Goal: Information Seeking & Learning: Check status

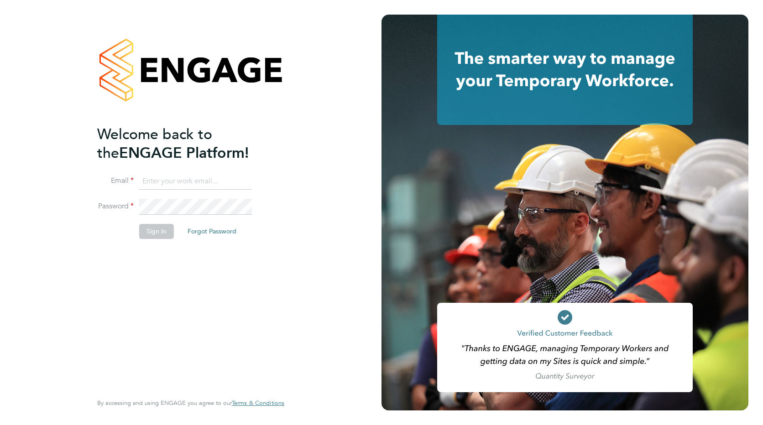
click at [206, 182] on input at bounding box center [195, 181] width 113 height 16
paste input "[EMAIL_ADDRESS][PERSON_NAME][DOMAIN_NAME]"
type input "[EMAIL_ADDRESS][PERSON_NAME][DOMAIN_NAME]"
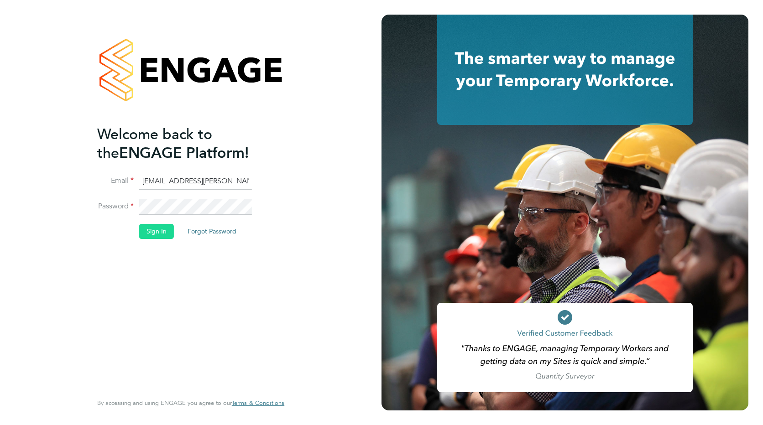
click at [149, 228] on button "Sign In" at bounding box center [156, 231] width 35 height 15
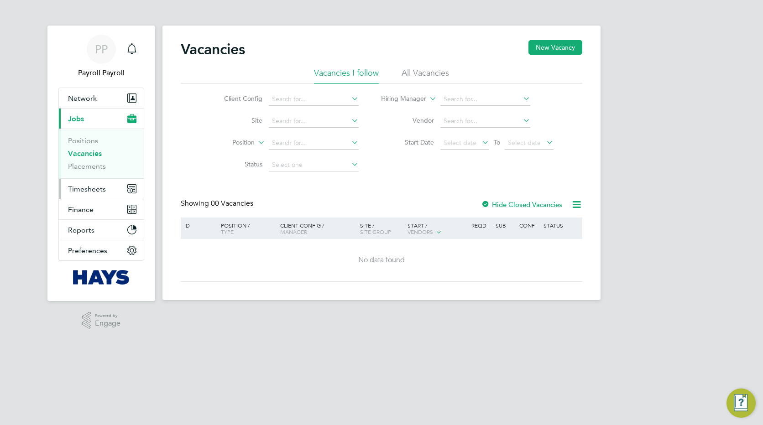
click at [88, 190] on span "Timesheets" at bounding box center [87, 189] width 38 height 9
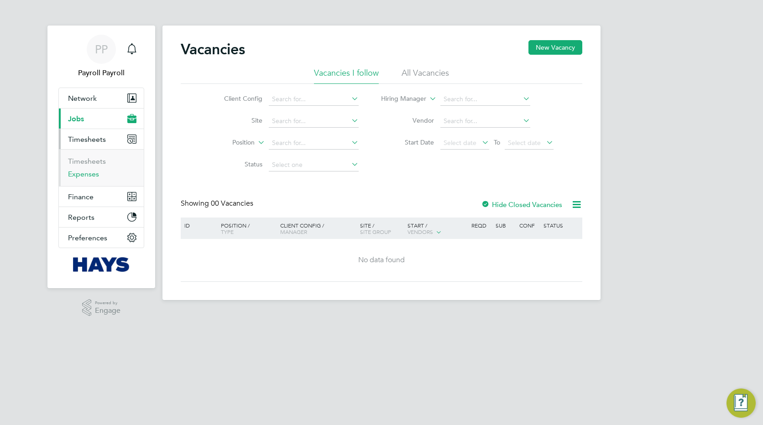
click at [83, 178] on link "Expenses" at bounding box center [83, 174] width 31 height 9
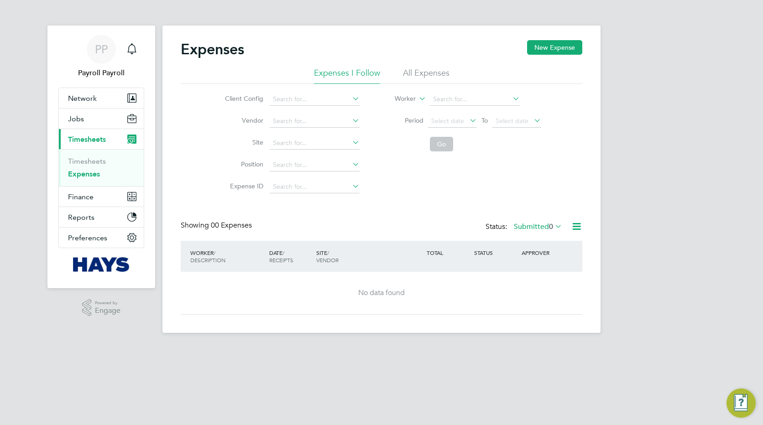
click at [427, 69] on li "All Expenses" at bounding box center [426, 76] width 47 height 16
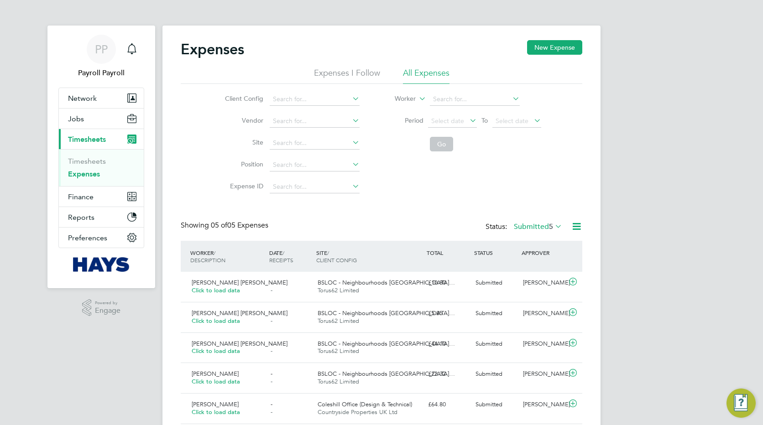
click at [529, 230] on label "Submitted 5" at bounding box center [538, 226] width 48 height 9
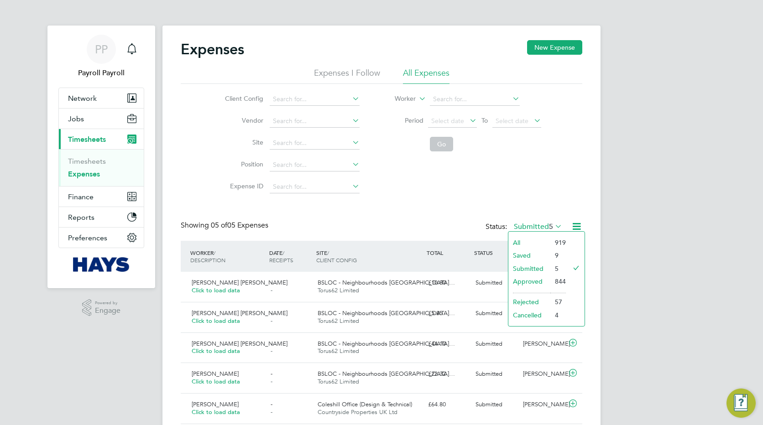
click at [519, 243] on li "All" at bounding box center [529, 242] width 42 height 13
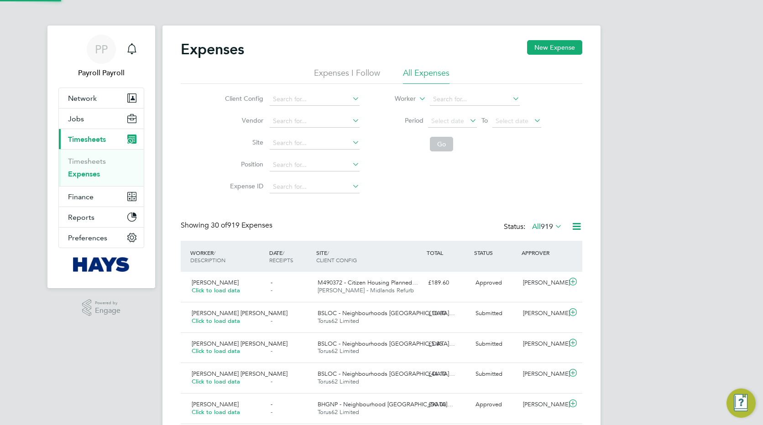
scroll to position [5, 5]
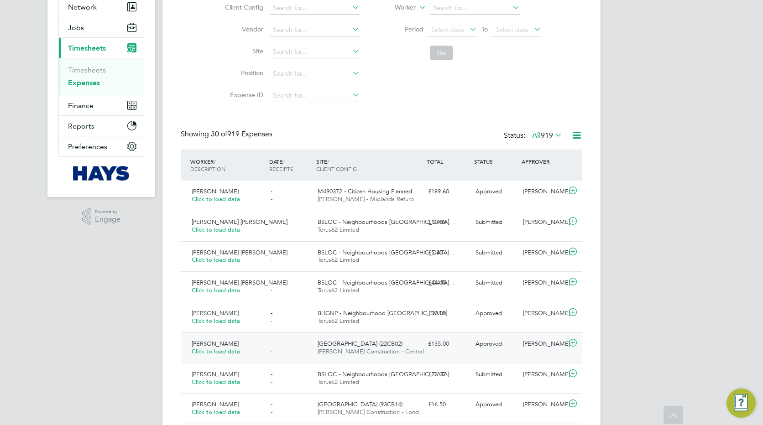
click at [214, 342] on span "Radoslav Hristov" at bounding box center [215, 344] width 47 height 8
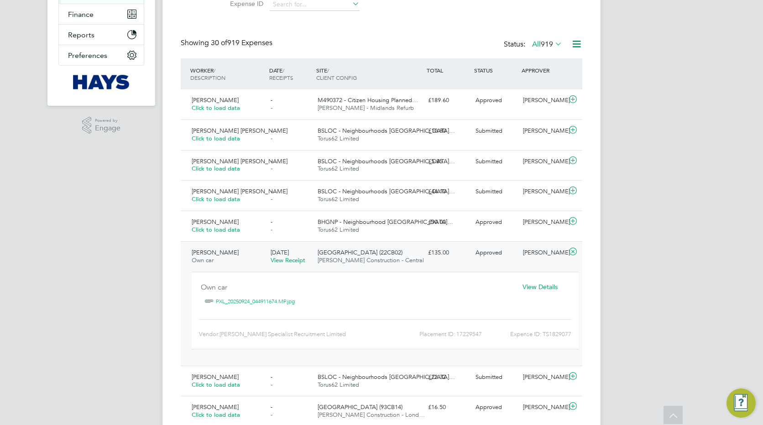
click at [252, 303] on link "PXL_20250924_044911674.MP.jpg" at bounding box center [255, 302] width 79 height 14
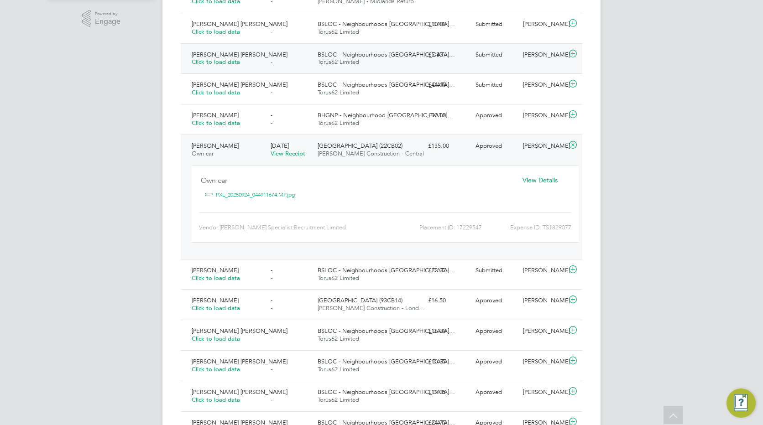
scroll to position [319, 0]
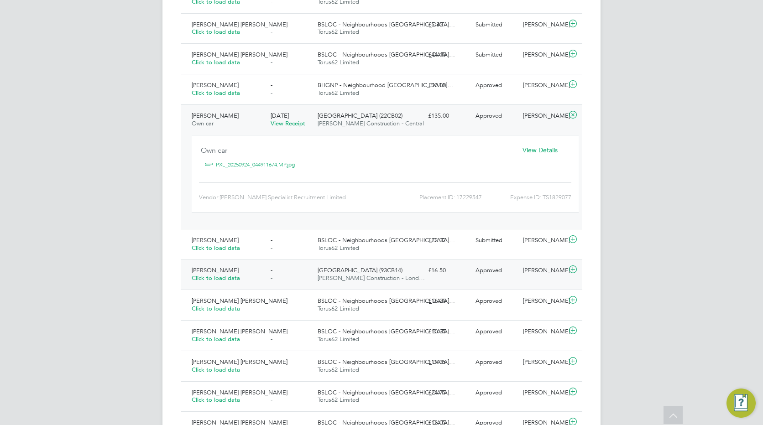
click at [225, 268] on span "Sophie Protheroe" at bounding box center [215, 271] width 47 height 8
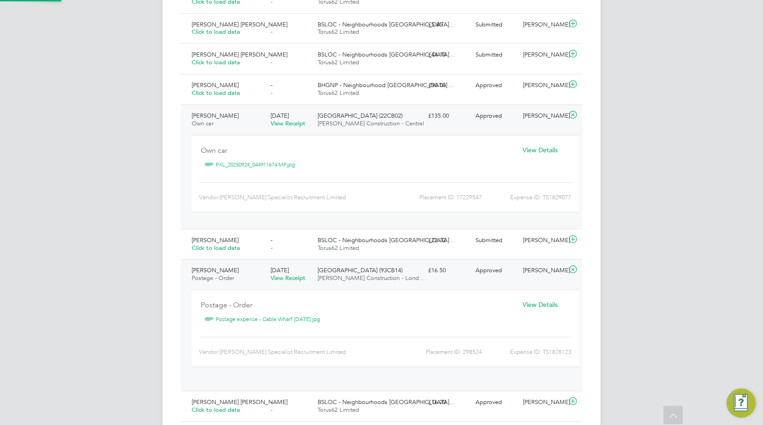
scroll to position [15, 164]
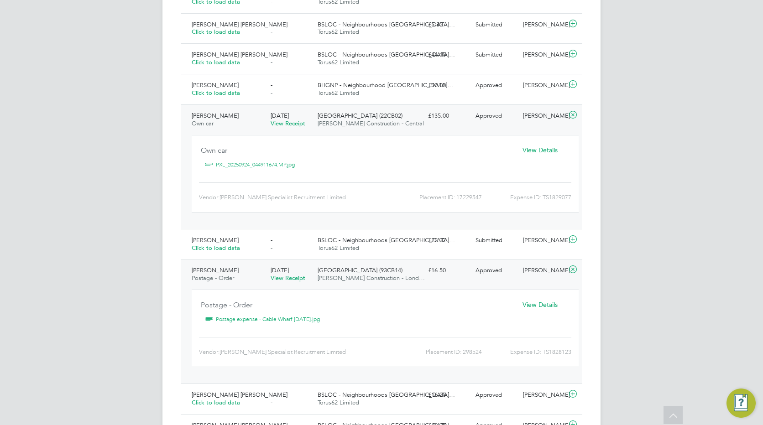
click at [533, 303] on span "View Details" at bounding box center [540, 305] width 35 height 8
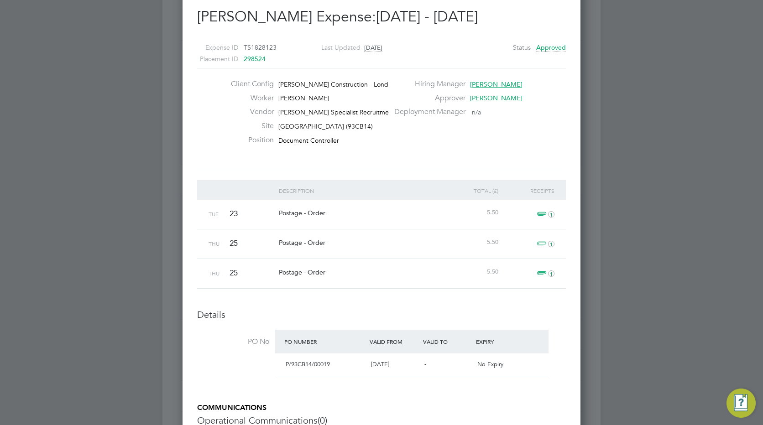
scroll to position [456, 0]
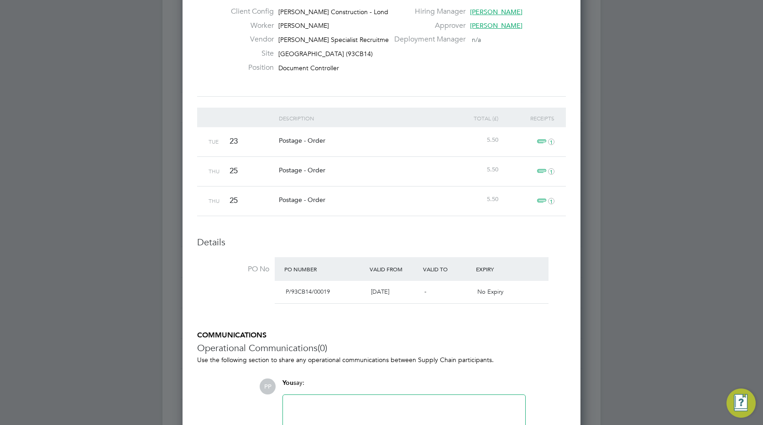
click at [545, 200] on span "1" at bounding box center [544, 201] width 20 height 11
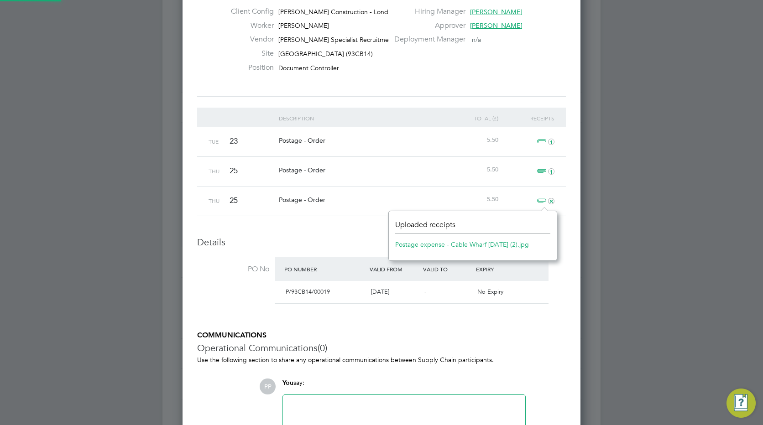
scroll to position [11, 21]
click at [458, 244] on link "Postage expense - Cable Wharf 25.09.25 (2).jpg" at bounding box center [462, 245] width 134 height 14
click at [538, 170] on span "1" at bounding box center [544, 171] width 20 height 11
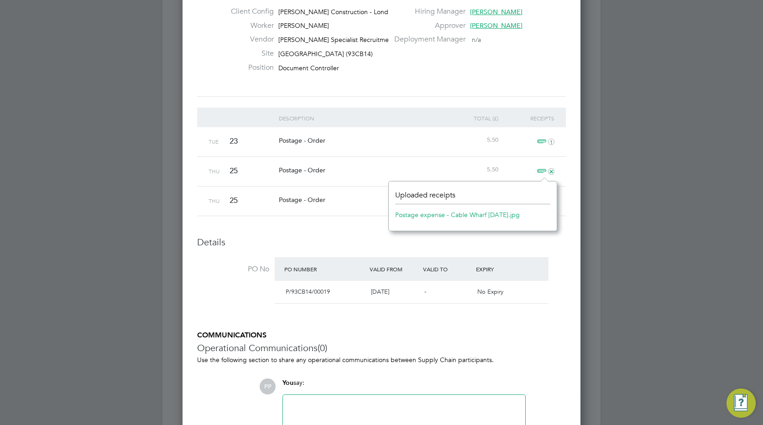
click at [453, 213] on link "Postage expense - Cable Wharf 25.09.25.jpg" at bounding box center [457, 215] width 125 height 14
click at [538, 139] on span "1" at bounding box center [544, 141] width 20 height 11
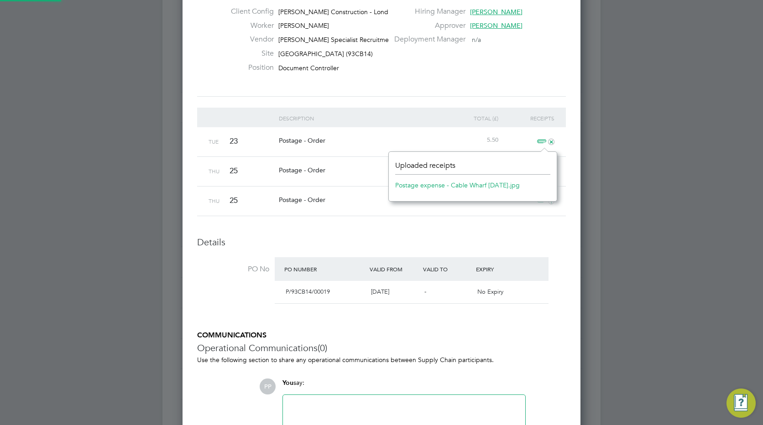
scroll to position [5, 5]
click at [450, 184] on link "Postage expense - Cable Wharf 23.09.25.jpg" at bounding box center [457, 185] width 125 height 14
click at [536, 237] on h3 "Details" at bounding box center [381, 242] width 369 height 12
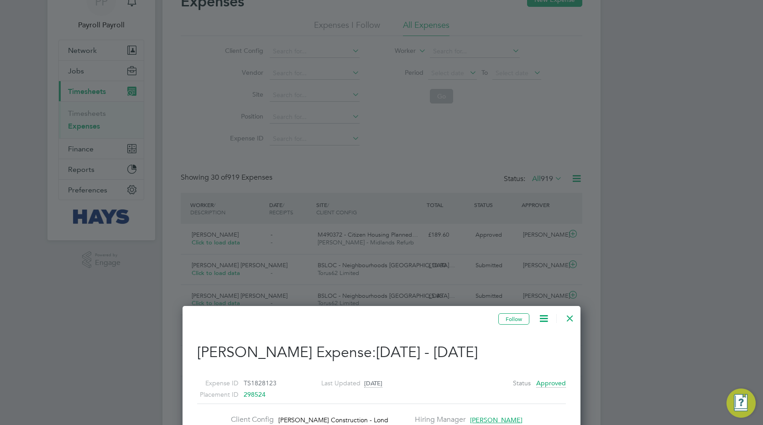
scroll to position [46, 0]
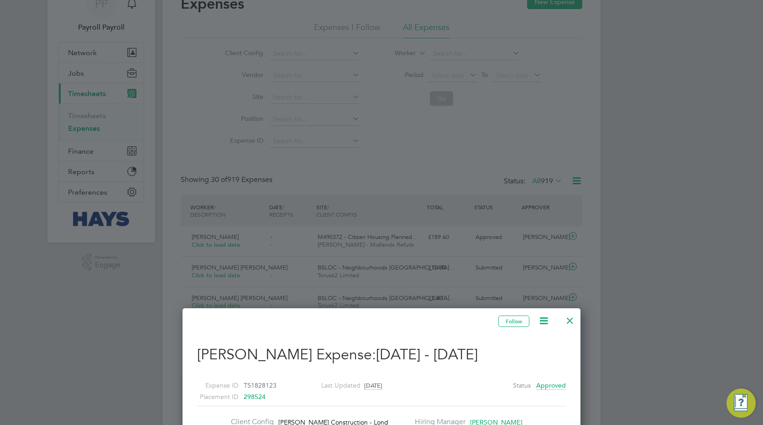
click at [571, 320] on div at bounding box center [570, 318] width 16 height 16
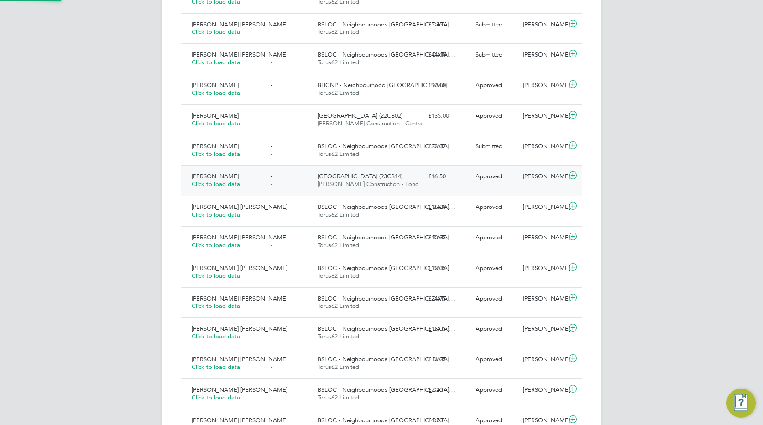
scroll to position [23, 111]
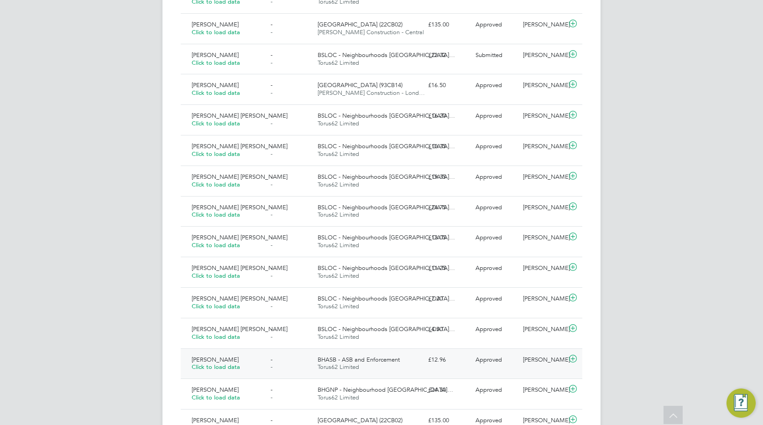
click at [208, 359] on span "Aasiya Dudha" at bounding box center [215, 360] width 47 height 8
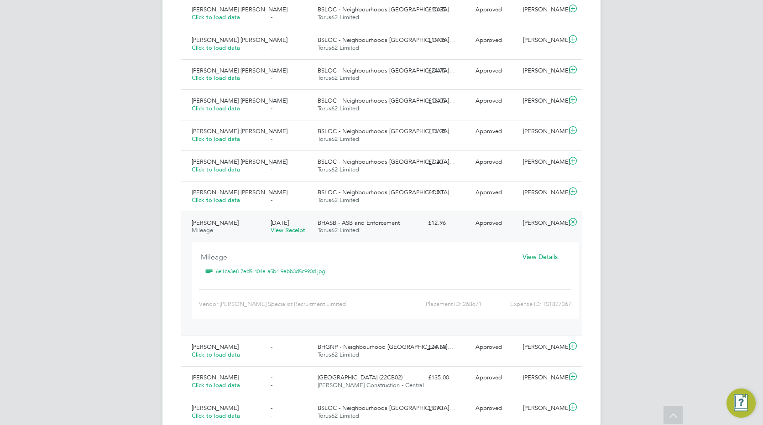
click at [263, 271] on link "6e1ca3e8-7ed5-404e-a5b4-9ebb3d5c990d.jpg" at bounding box center [270, 272] width 109 height 14
click at [216, 221] on span "Aasiya Dudha" at bounding box center [215, 223] width 47 height 8
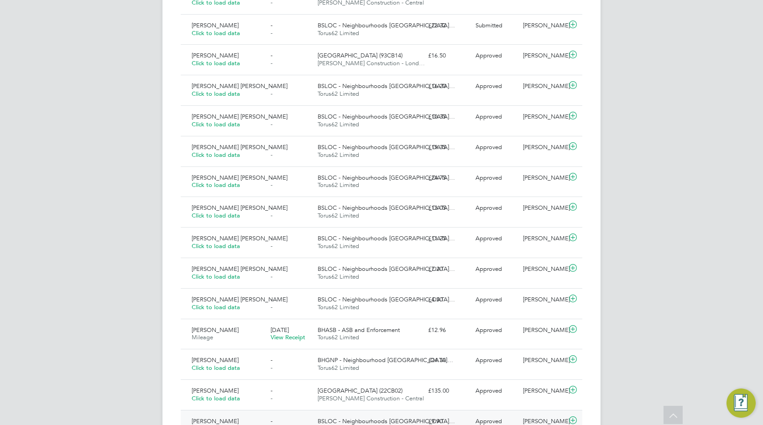
scroll to position [456, 0]
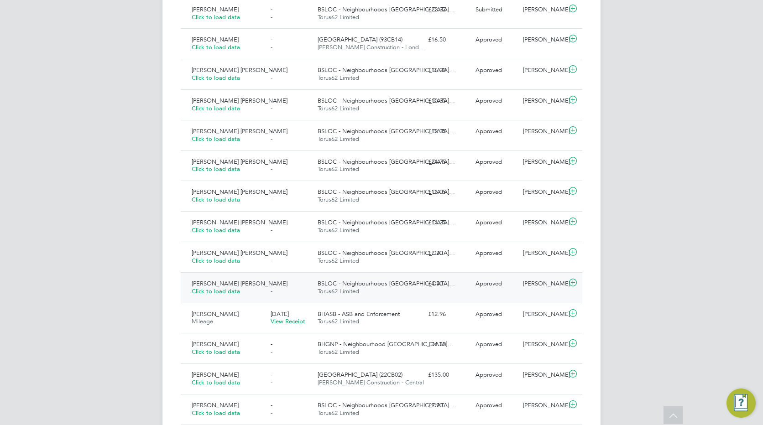
click at [222, 282] on span "Catherine Kelly Hunt" at bounding box center [240, 284] width 96 height 8
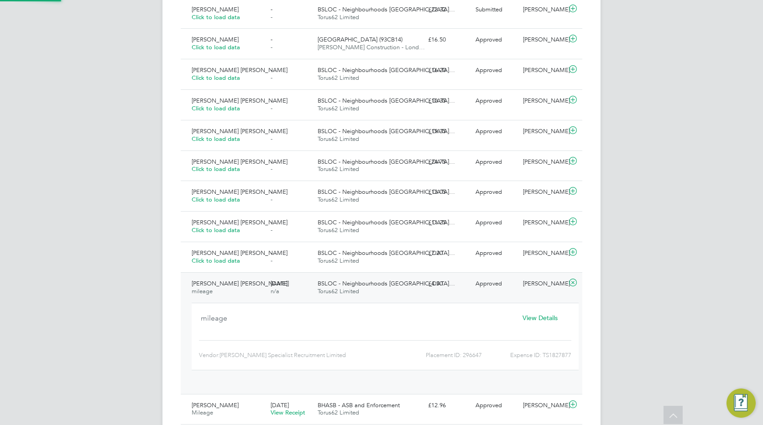
scroll to position [15, 164]
click at [544, 320] on span "View Details" at bounding box center [540, 318] width 35 height 8
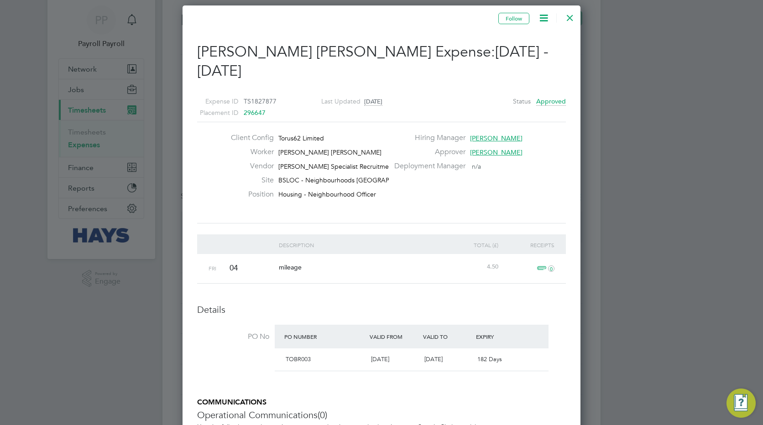
scroll to position [46, 0]
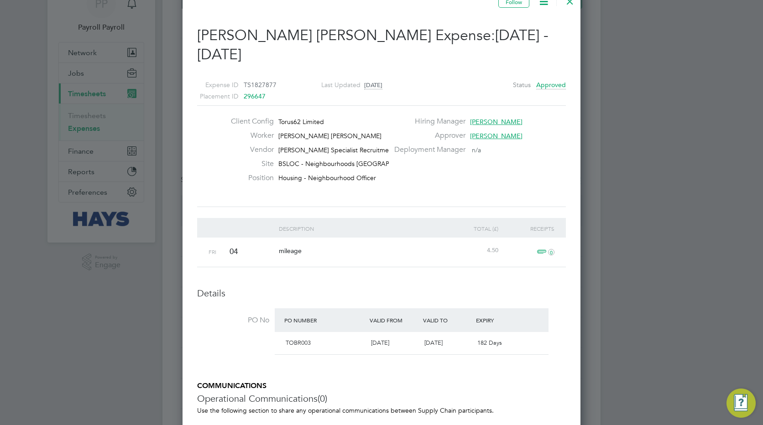
click at [544, 247] on span "0" at bounding box center [544, 252] width 20 height 11
click at [544, 332] on div "TOBR003 13 Mar 2025 31 Mar 2026 182 Days" at bounding box center [412, 343] width 274 height 22
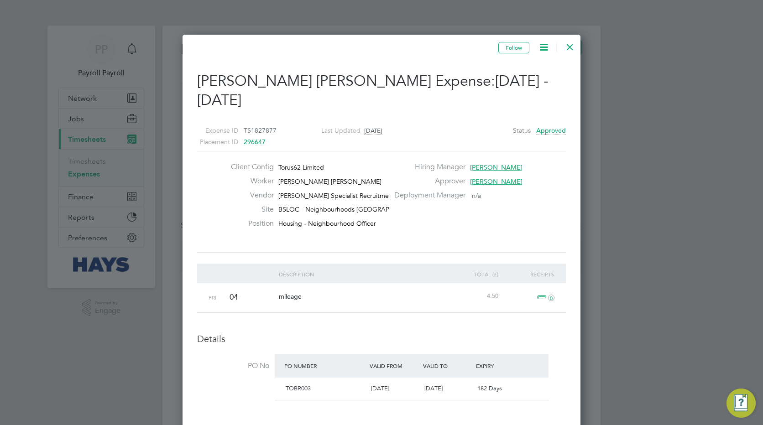
click at [571, 50] on div at bounding box center [570, 45] width 16 height 16
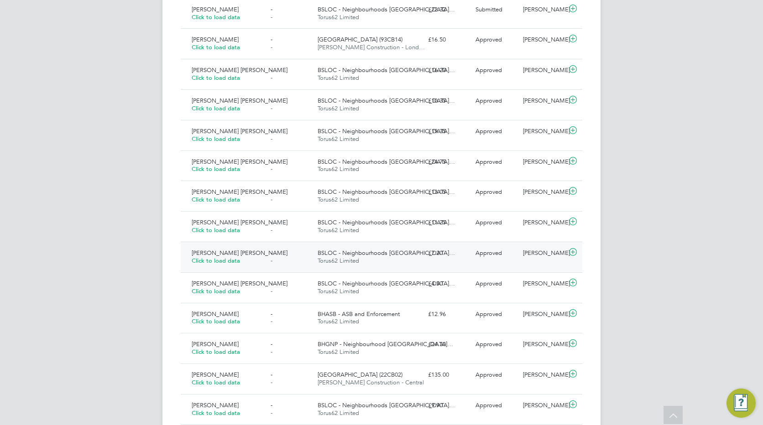
click at [220, 250] on span "Catherine Kelly Hunt" at bounding box center [240, 253] width 96 height 8
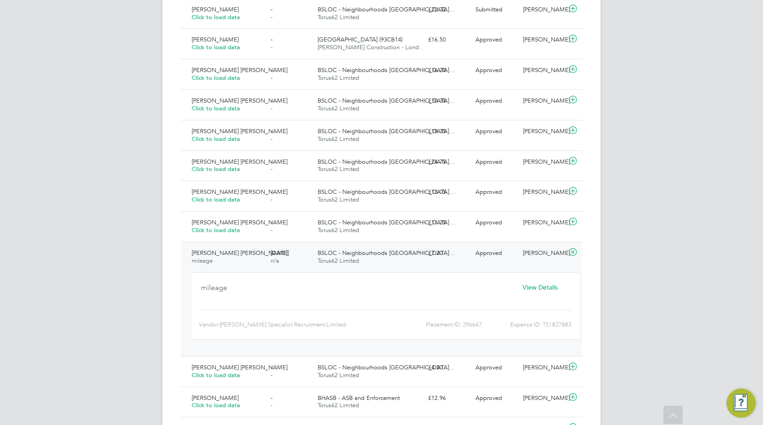
click at [546, 286] on span "View Details" at bounding box center [540, 287] width 35 height 8
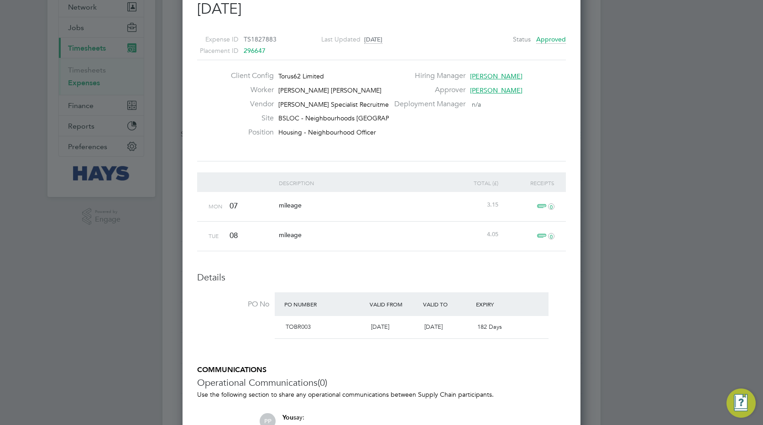
click at [542, 231] on span "0" at bounding box center [544, 236] width 20 height 11
click at [538, 201] on span "0" at bounding box center [544, 206] width 20 height 11
click at [548, 317] on div "TOBR003 13 Mar 2025 31 Mar 2026 182 Days" at bounding box center [412, 327] width 274 height 22
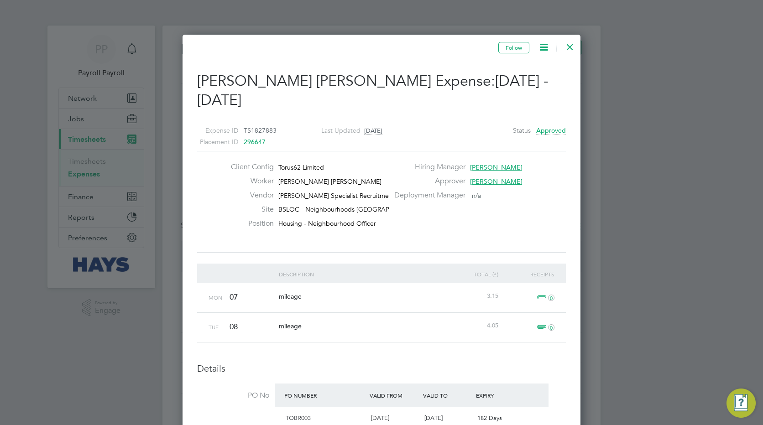
click at [571, 47] on div at bounding box center [570, 45] width 16 height 16
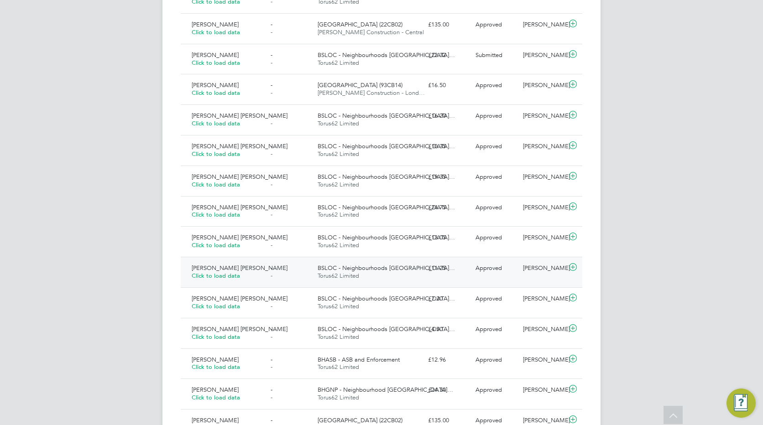
click at [216, 275] on span "Click to load data" at bounding box center [216, 276] width 48 height 8
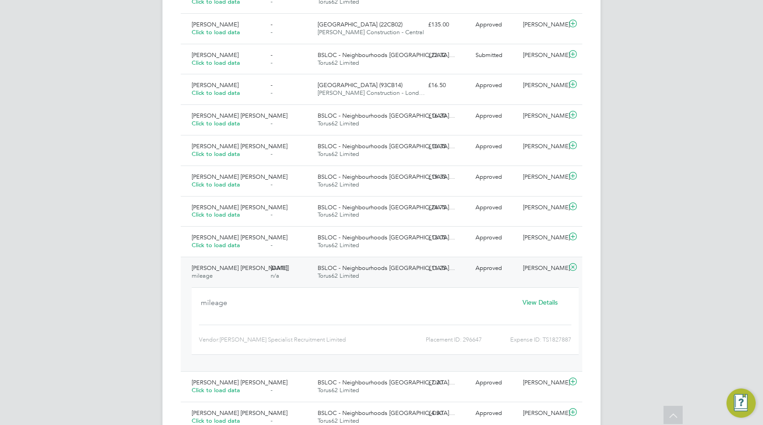
click at [539, 301] on span "View Details" at bounding box center [540, 302] width 35 height 8
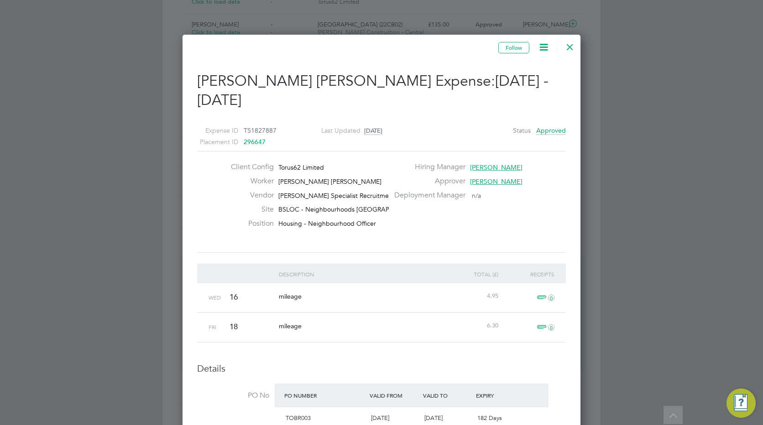
click at [541, 322] on span "0" at bounding box center [544, 327] width 20 height 11
click at [543, 293] on span "0" at bounding box center [544, 298] width 20 height 11
click at [540, 363] on h3 "Details" at bounding box center [381, 369] width 369 height 12
drag, startPoint x: 568, startPoint y: 48, endPoint x: 462, endPoint y: 157, distance: 152.0
click at [568, 47] on div at bounding box center [570, 45] width 16 height 16
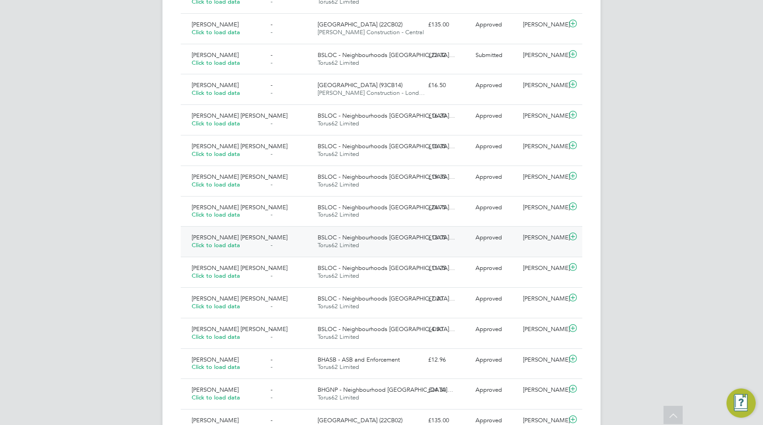
click at [223, 238] on span "Catherine Kelly Hunt" at bounding box center [240, 238] width 96 height 8
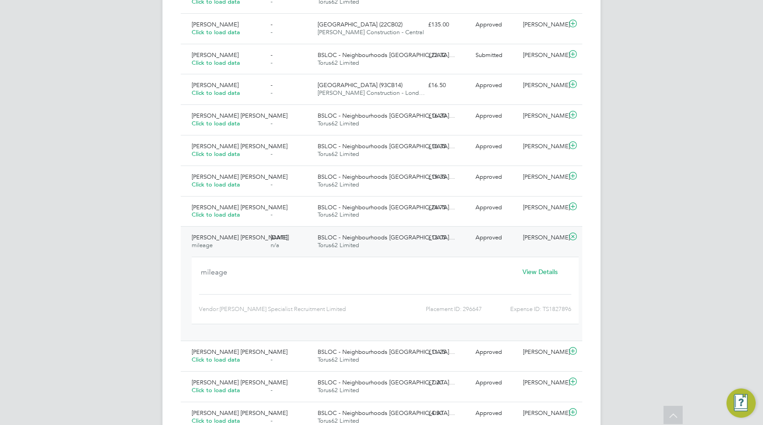
click at [533, 270] on span "View Details" at bounding box center [540, 272] width 35 height 8
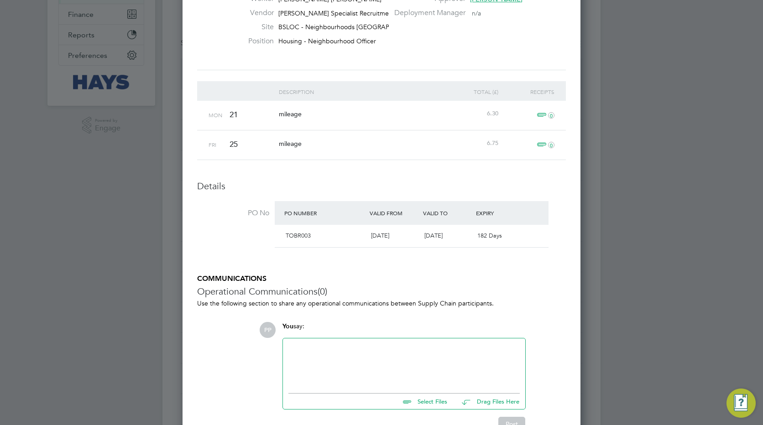
click at [538, 140] on span "0" at bounding box center [544, 145] width 20 height 11
click at [540, 110] on span "0" at bounding box center [544, 115] width 20 height 11
click at [558, 201] on li "PO No PO Number Valid From Valid To Expiry TOBR003 13 Mar 2025 31 Mar 2026 182 …" at bounding box center [381, 227] width 369 height 52
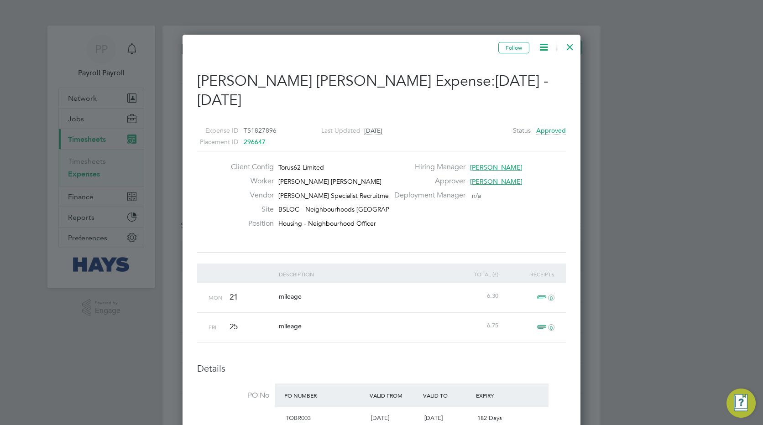
click at [571, 48] on div at bounding box center [570, 45] width 16 height 16
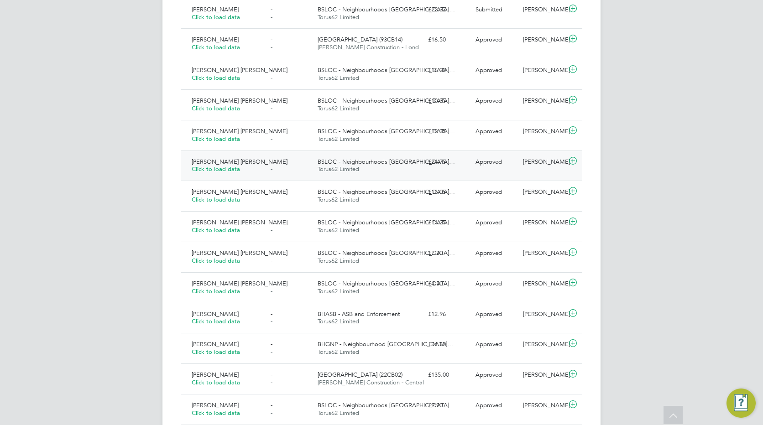
click at [224, 165] on span "Catherine Kelly Hunt" at bounding box center [240, 162] width 96 height 8
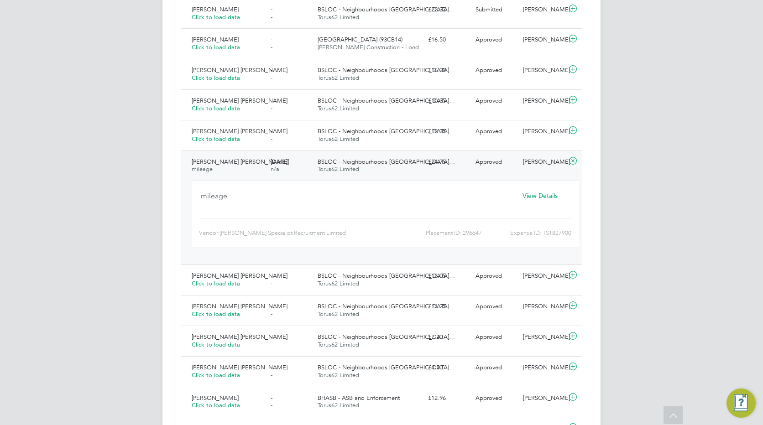
click at [536, 198] on span "View Details" at bounding box center [540, 196] width 35 height 8
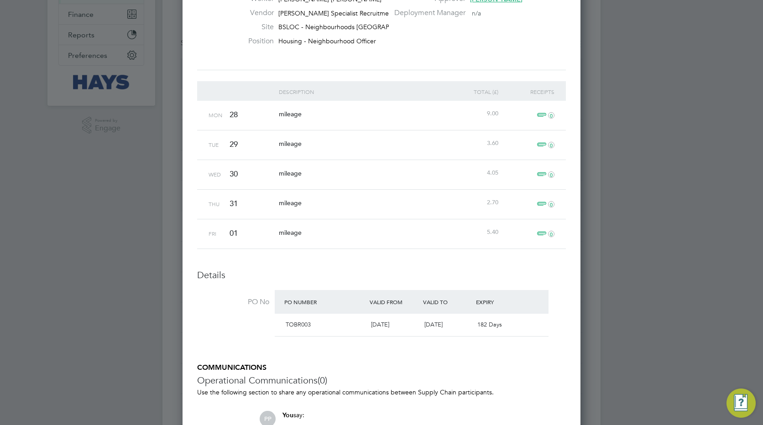
click at [545, 229] on span "0" at bounding box center [544, 234] width 20 height 11
click at [542, 199] on span "0" at bounding box center [544, 204] width 20 height 11
click at [543, 169] on span "0" at bounding box center [544, 174] width 20 height 11
click at [538, 140] on span "0" at bounding box center [544, 145] width 20 height 11
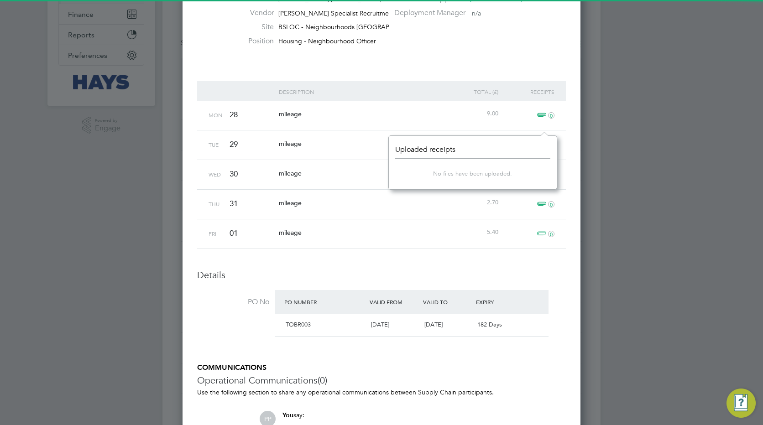
click at [541, 110] on span "0" at bounding box center [544, 115] width 20 height 11
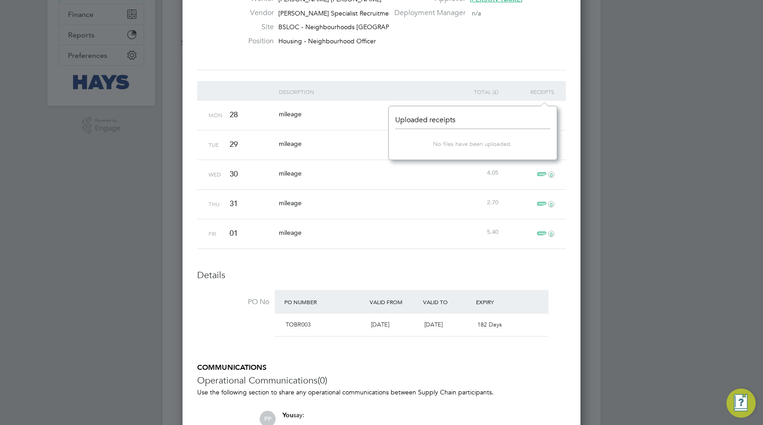
click at [450, 245] on li "Description Total (£) Receipts Mon 28 mileage 9.00 + Tue 29 mileage 3.60 0 Wed …" at bounding box center [381, 175] width 369 height 188
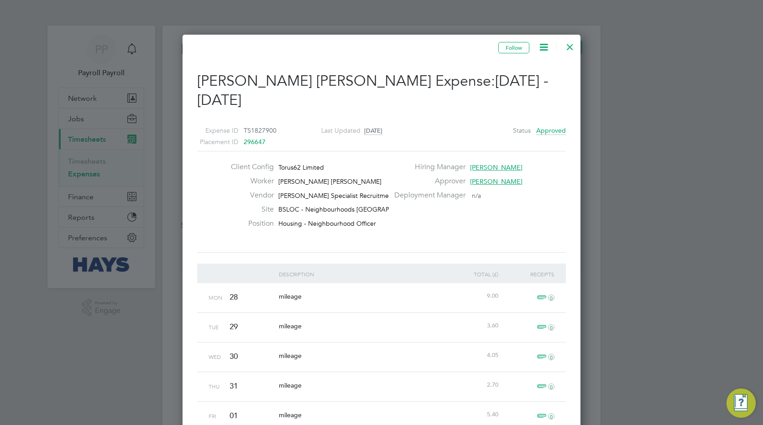
click at [573, 49] on div at bounding box center [570, 45] width 16 height 16
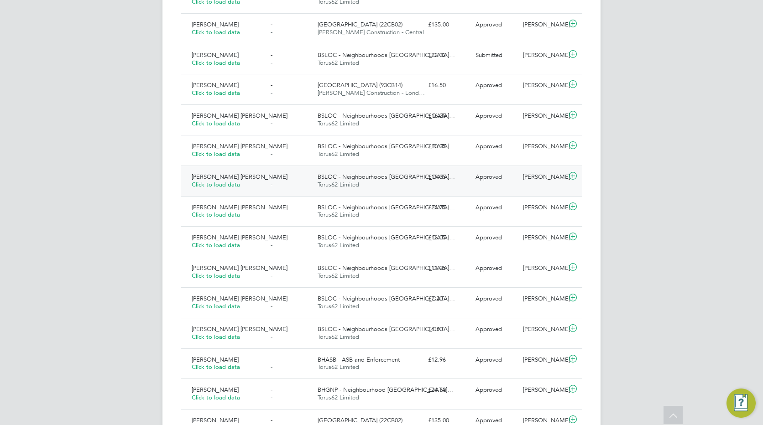
click at [225, 176] on span "Catherine Kelly Hunt" at bounding box center [240, 177] width 96 height 8
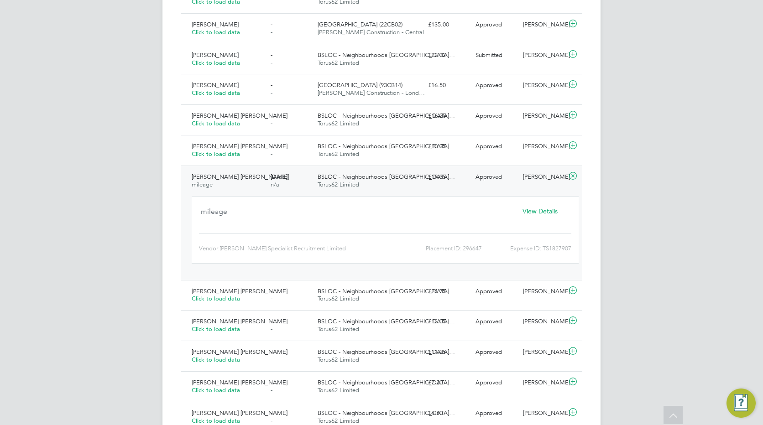
click at [539, 209] on span "View Details" at bounding box center [540, 211] width 35 height 8
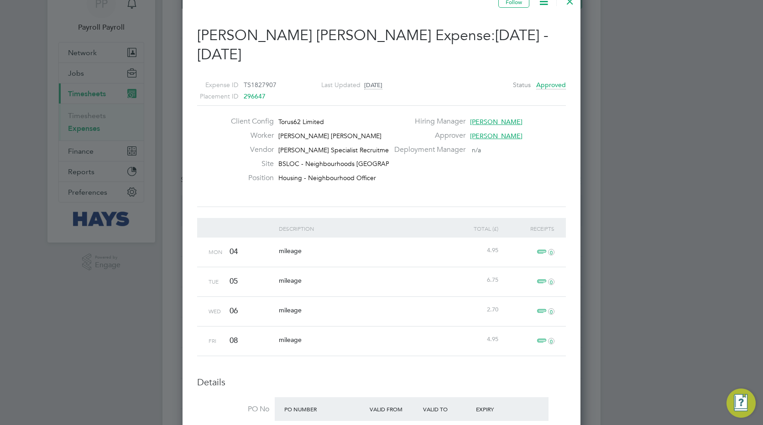
click at [542, 336] on span "0" at bounding box center [544, 341] width 20 height 11
click at [540, 306] on span "0" at bounding box center [544, 311] width 20 height 11
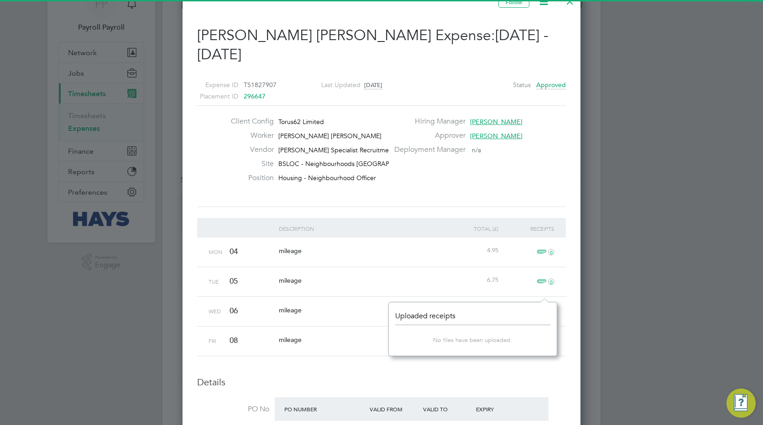
click at [541, 277] on span "0" at bounding box center [544, 282] width 20 height 11
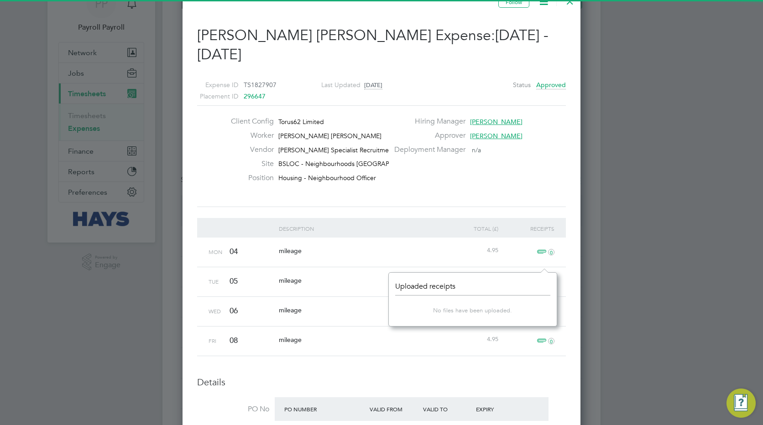
click at [541, 247] on span "0" at bounding box center [544, 252] width 20 height 11
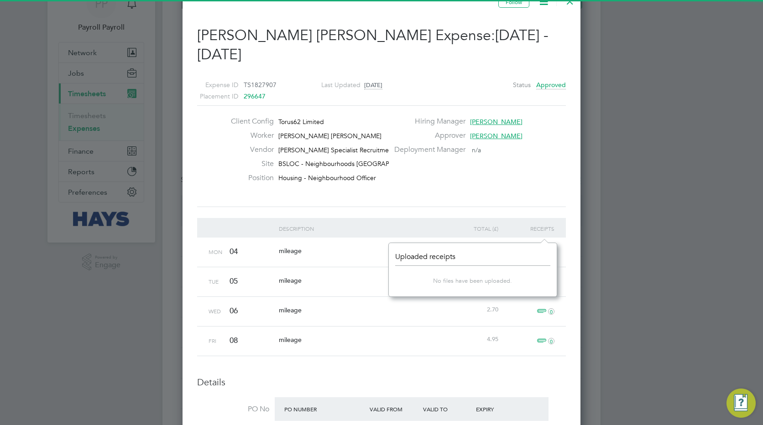
click at [426, 240] on div "mileage" at bounding box center [361, 251] width 168 height 26
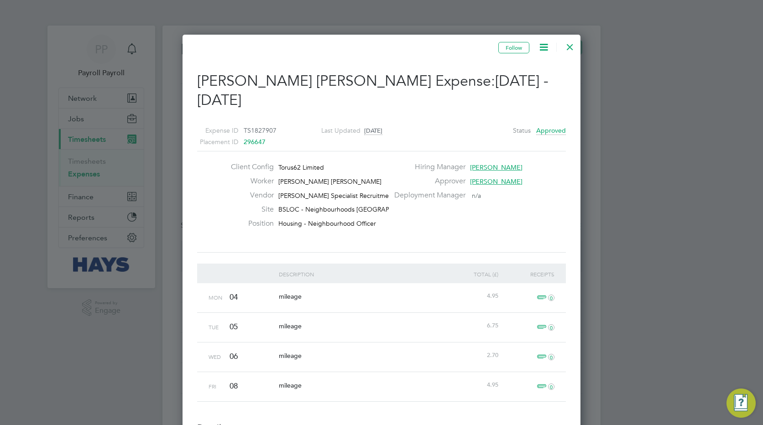
click at [575, 47] on div at bounding box center [570, 45] width 16 height 16
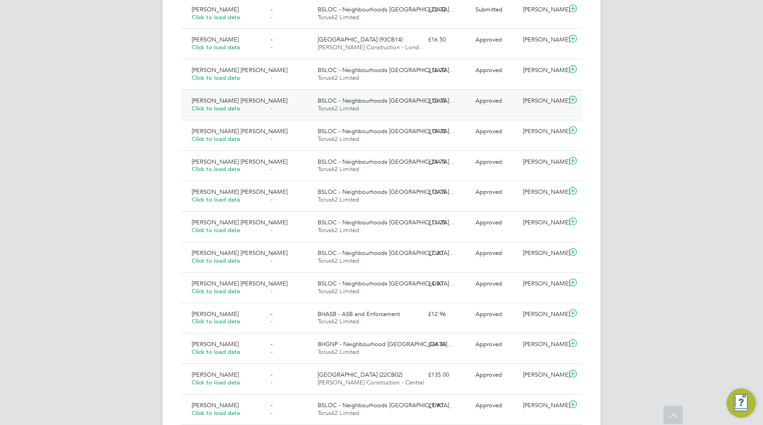
click at [218, 100] on span "Catherine Kelly Hunt" at bounding box center [240, 101] width 96 height 8
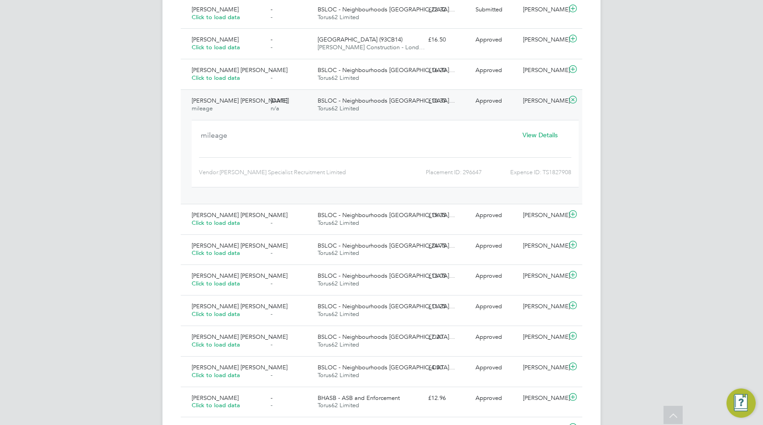
click at [536, 131] on span "View Details" at bounding box center [540, 135] width 35 height 8
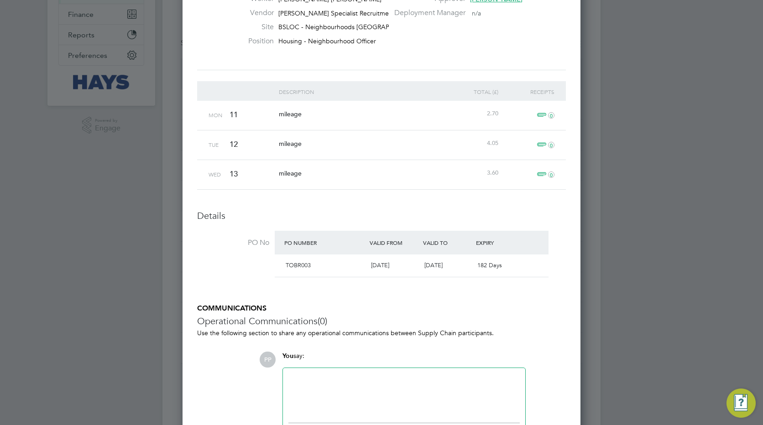
click at [542, 169] on span "0" at bounding box center [544, 174] width 20 height 11
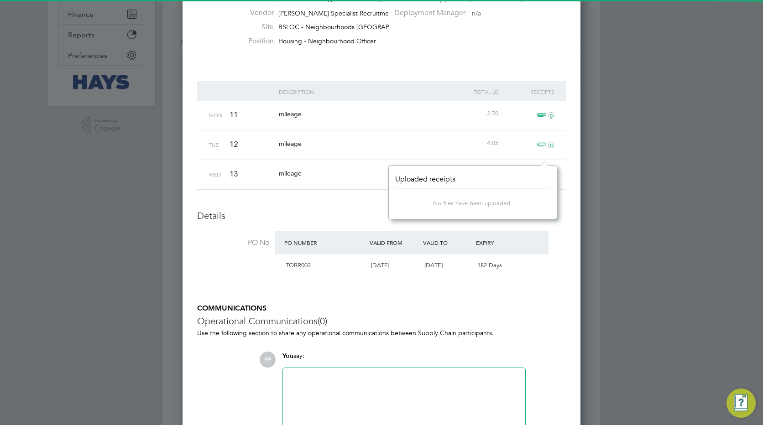
click at [542, 140] on span "0" at bounding box center [544, 145] width 20 height 11
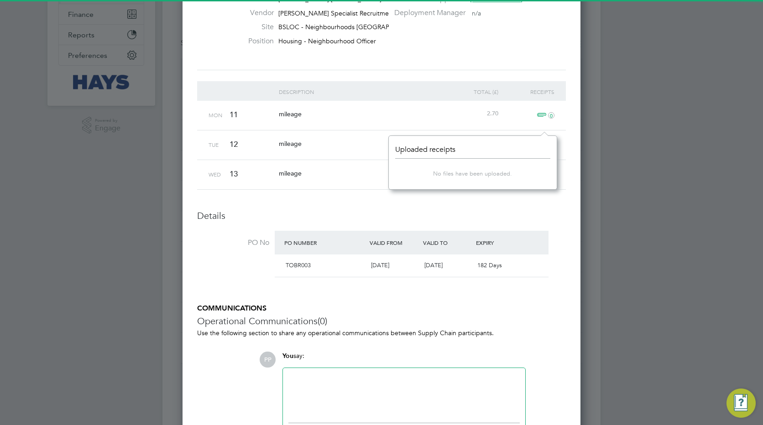
click at [540, 110] on span "0" at bounding box center [544, 115] width 20 height 11
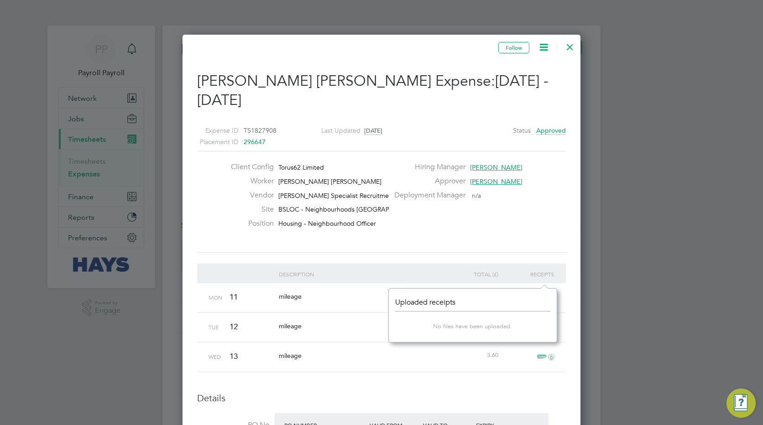
click at [574, 45] on div at bounding box center [570, 45] width 16 height 16
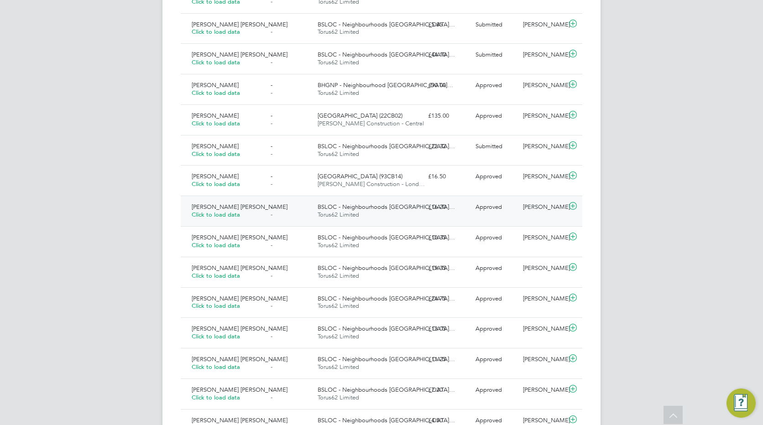
click at [226, 215] on span "Click to load data" at bounding box center [216, 215] width 48 height 8
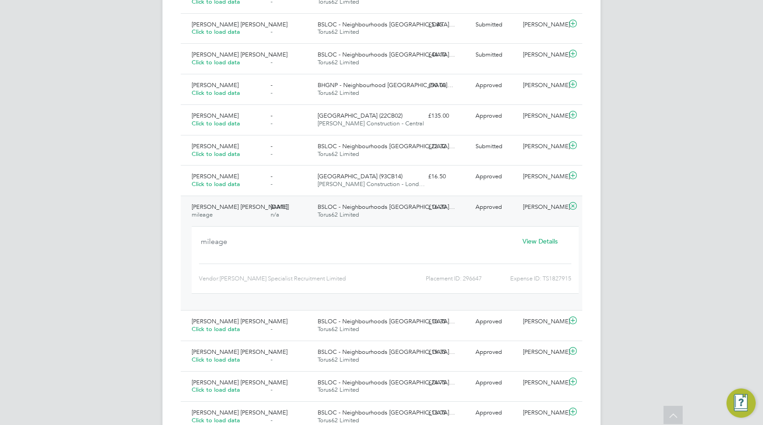
click at [545, 240] on span "View Details" at bounding box center [540, 241] width 35 height 8
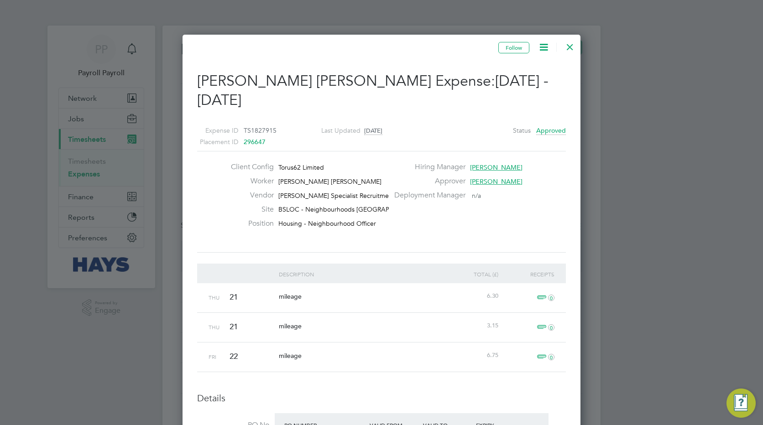
click at [545, 352] on span "0" at bounding box center [544, 357] width 20 height 11
click at [544, 322] on span "0" at bounding box center [544, 327] width 20 height 11
click at [547, 293] on span "0" at bounding box center [544, 298] width 20 height 11
click at [565, 50] on div at bounding box center [570, 45] width 16 height 16
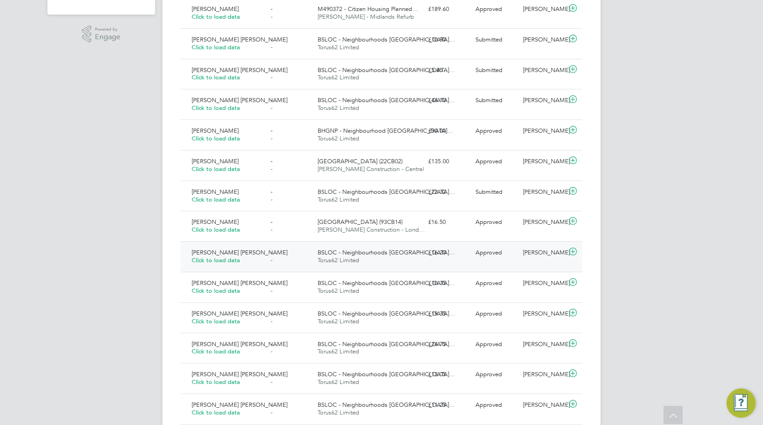
click at [212, 256] on div "Catherine Kelly Hunt Click to load data" at bounding box center [227, 257] width 79 height 23
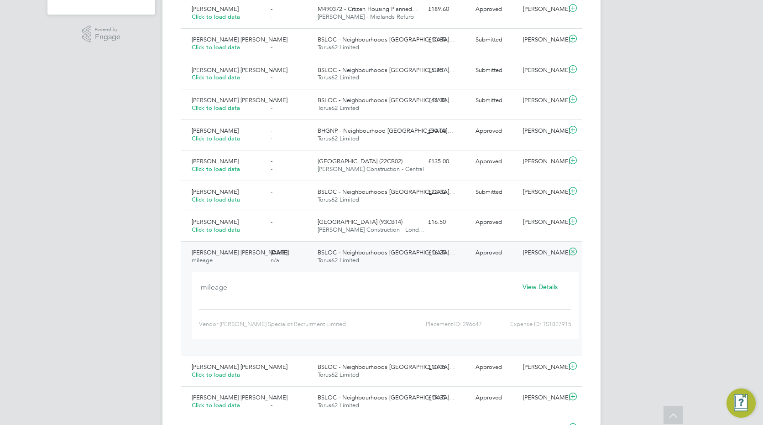
click at [538, 285] on span "View Details" at bounding box center [540, 287] width 35 height 8
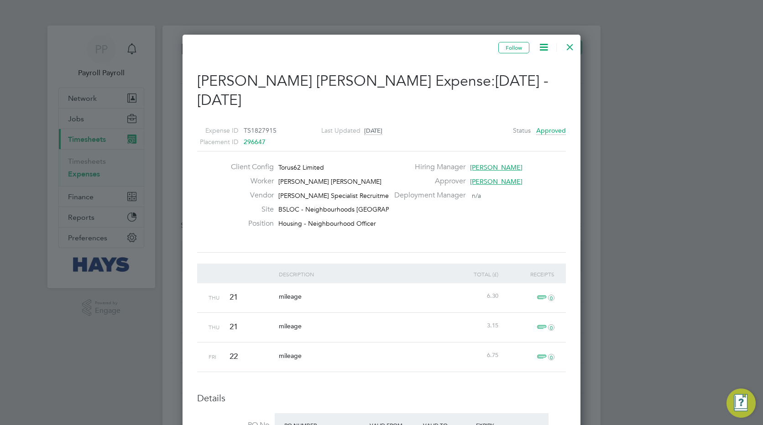
click at [546, 352] on span "0" at bounding box center [544, 357] width 20 height 11
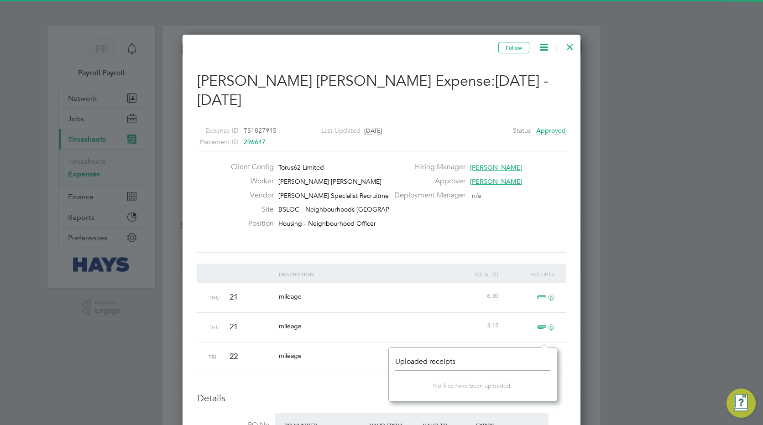
click at [544, 322] on span "0" at bounding box center [544, 327] width 20 height 11
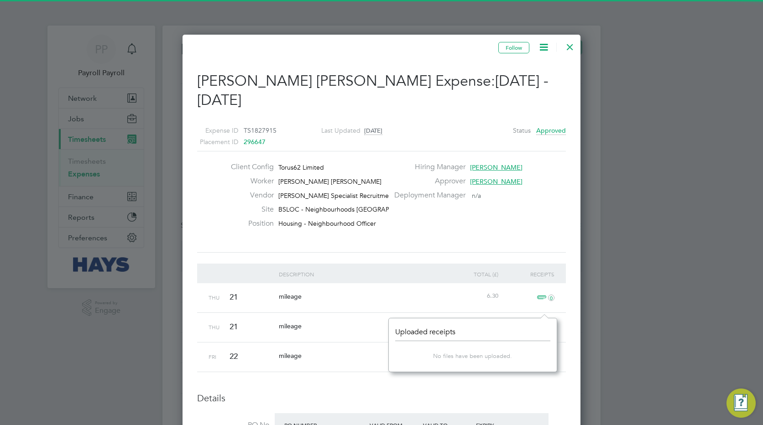
click at [544, 293] on span "0" at bounding box center [544, 298] width 20 height 11
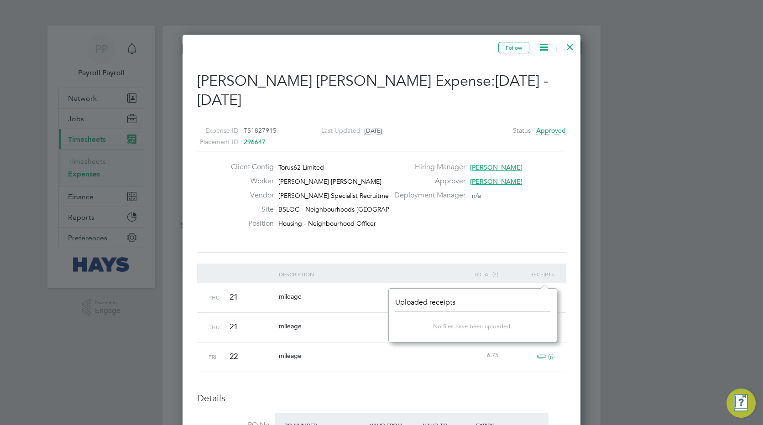
click at [571, 43] on div at bounding box center [570, 45] width 16 height 16
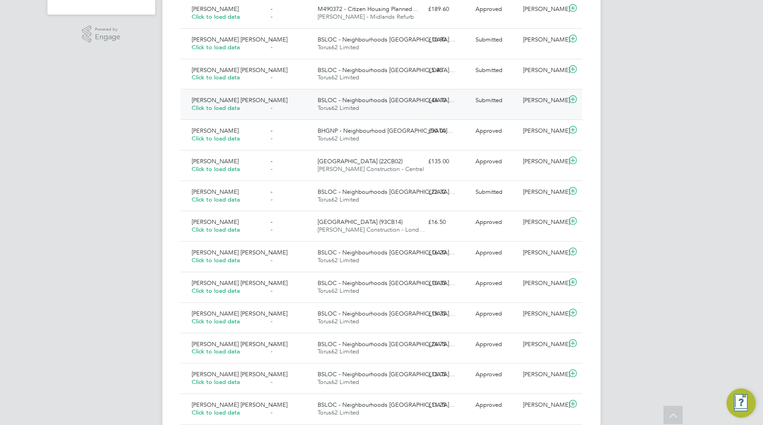
click at [237, 101] on span "Catherine Kelly Hunt" at bounding box center [240, 100] width 96 height 8
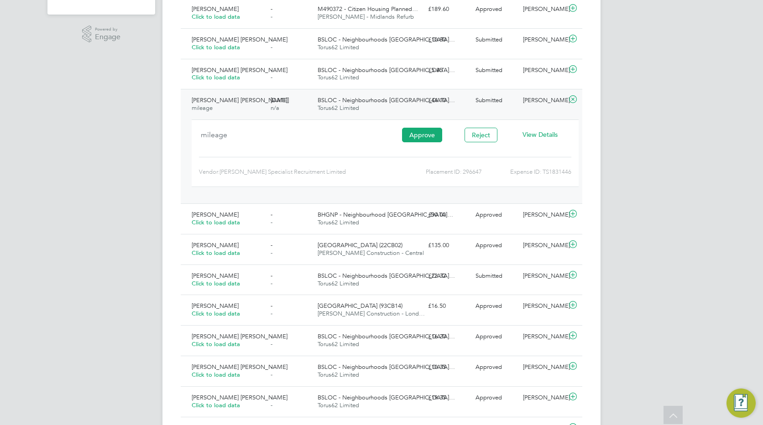
click at [536, 136] on span "View Details" at bounding box center [540, 135] width 35 height 8
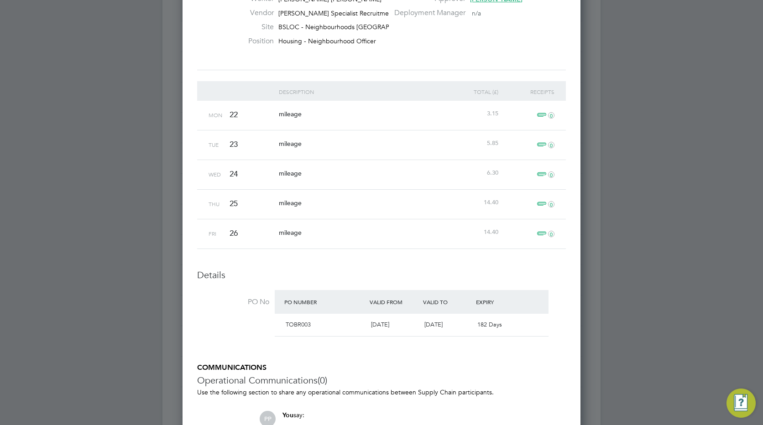
click at [546, 229] on span "0" at bounding box center [544, 234] width 20 height 11
click at [544, 199] on span "0" at bounding box center [544, 204] width 20 height 11
click at [540, 169] on span "0" at bounding box center [544, 174] width 20 height 11
click at [542, 140] on span "0" at bounding box center [544, 145] width 20 height 11
click at [541, 110] on span "0" at bounding box center [544, 115] width 20 height 11
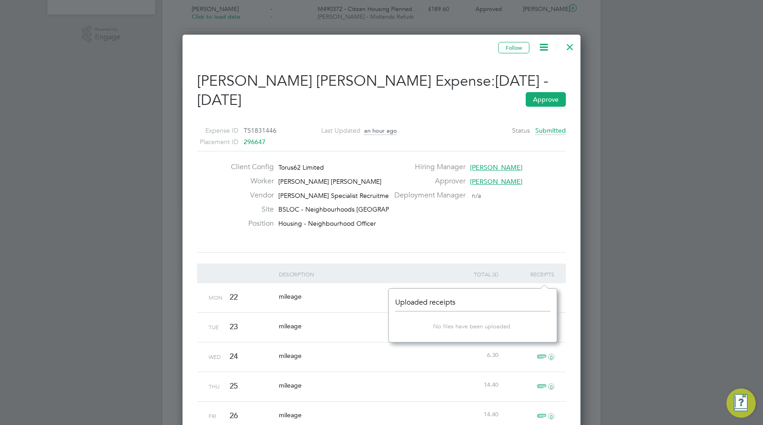
click at [569, 49] on div at bounding box center [570, 45] width 16 height 16
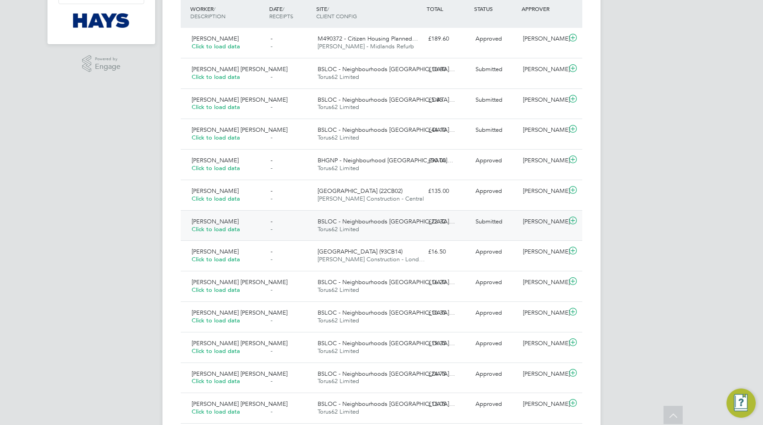
scroll to position [228, 0]
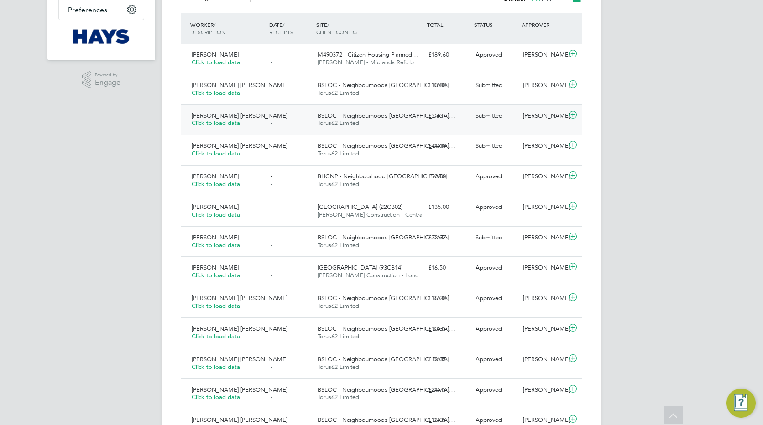
click at [219, 125] on span "Click to load data" at bounding box center [216, 123] width 48 height 8
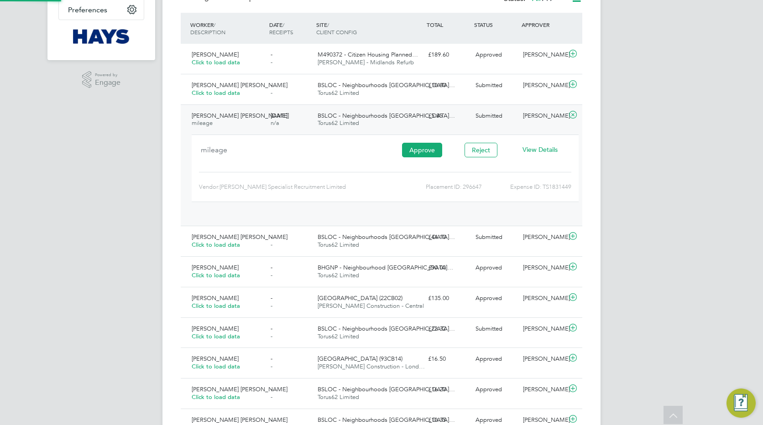
scroll to position [15, 164]
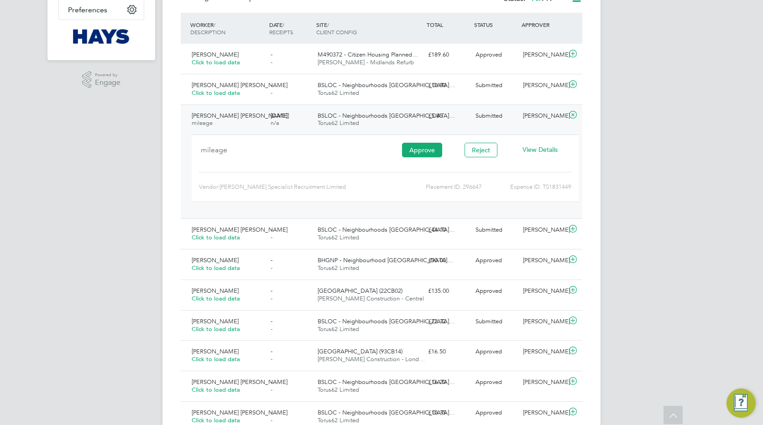
click at [553, 146] on span "View Details" at bounding box center [540, 150] width 35 height 8
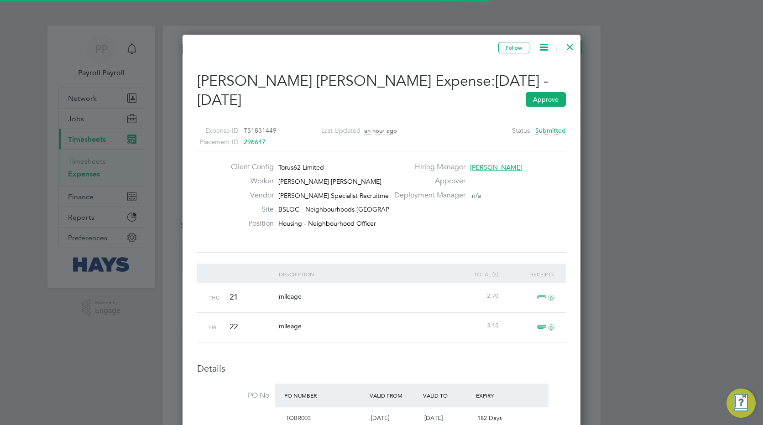
scroll to position [5, 5]
click at [540, 322] on span "0" at bounding box center [544, 327] width 20 height 11
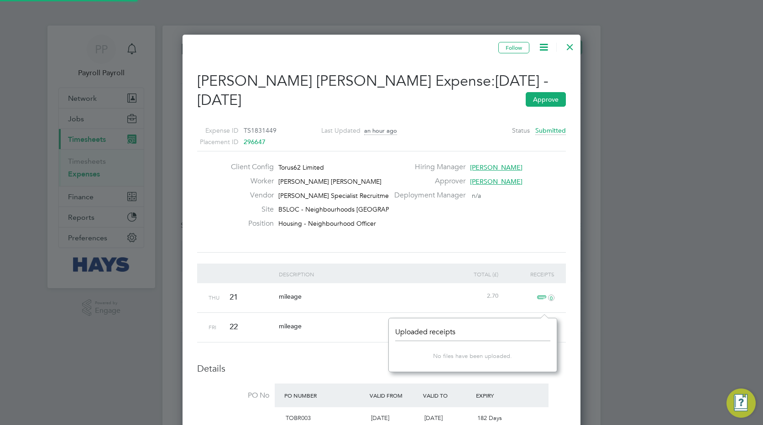
scroll to position [11, 21]
click at [538, 293] on span "0" at bounding box center [544, 298] width 20 height 11
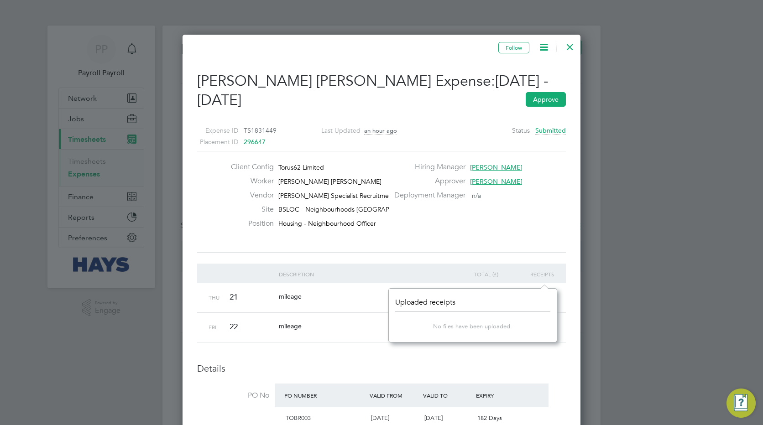
click at [571, 44] on div at bounding box center [570, 45] width 16 height 16
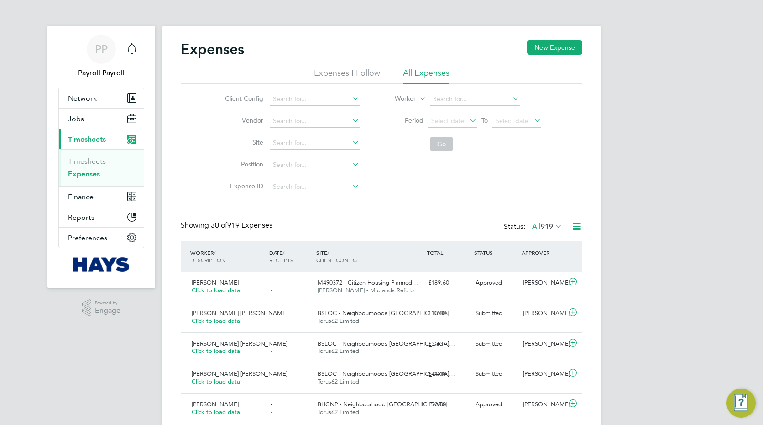
scroll to position [23, 79]
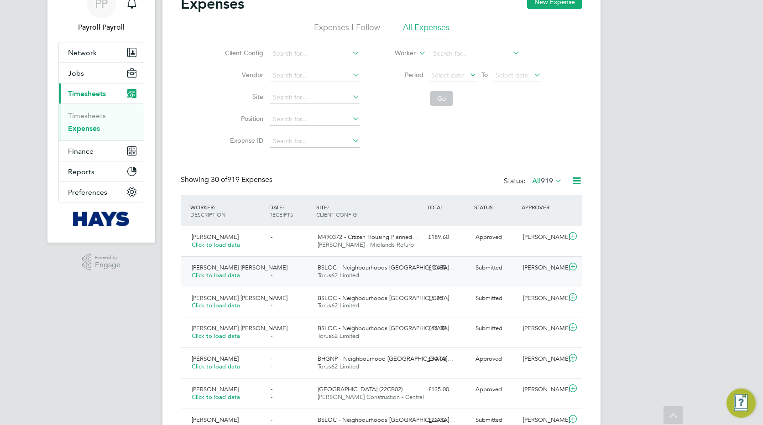
click at [214, 277] on span "Click to load data" at bounding box center [216, 276] width 48 height 8
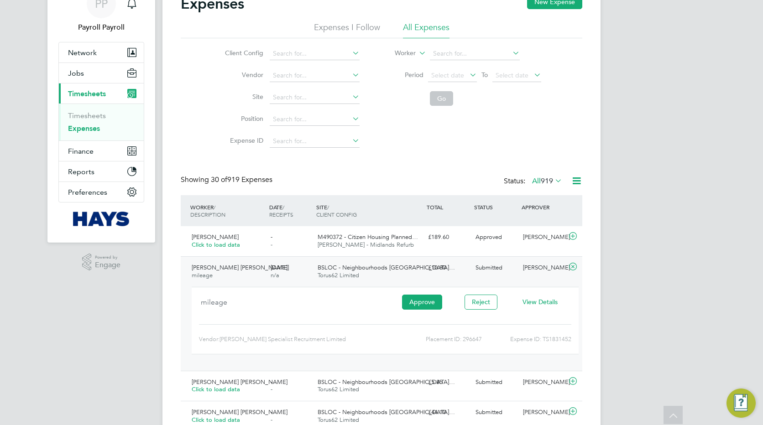
click at [535, 304] on span "View Details" at bounding box center [540, 302] width 35 height 8
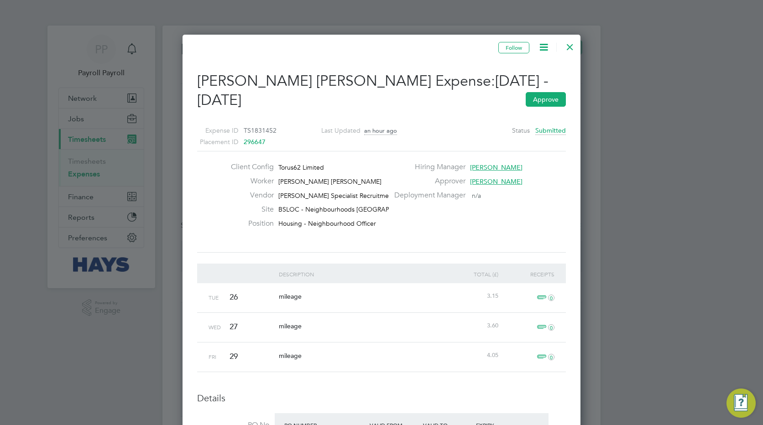
click at [542, 352] on span "0" at bounding box center [544, 357] width 20 height 11
click at [540, 322] on span "0" at bounding box center [544, 327] width 20 height 11
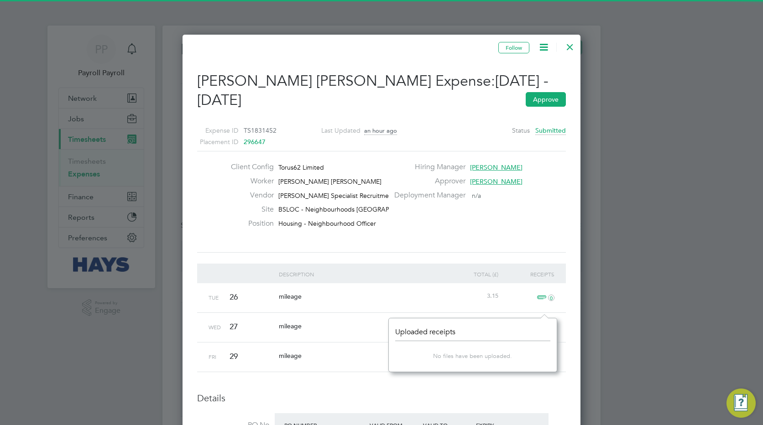
click at [541, 293] on span "0" at bounding box center [544, 298] width 20 height 11
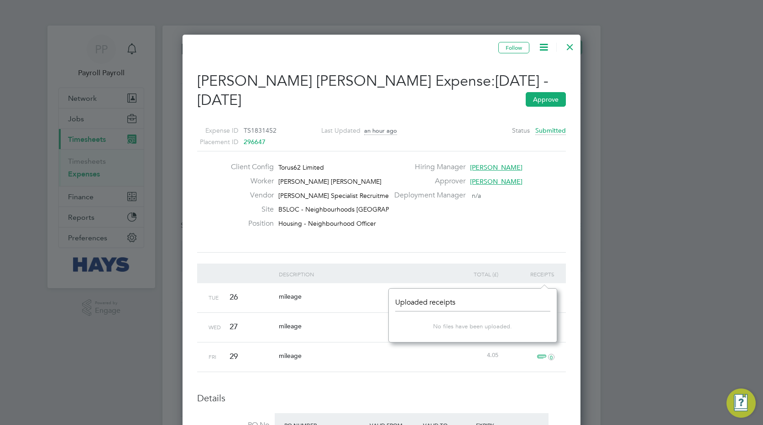
click at [571, 48] on div at bounding box center [570, 45] width 16 height 16
